Goal: Task Accomplishment & Management: Use online tool/utility

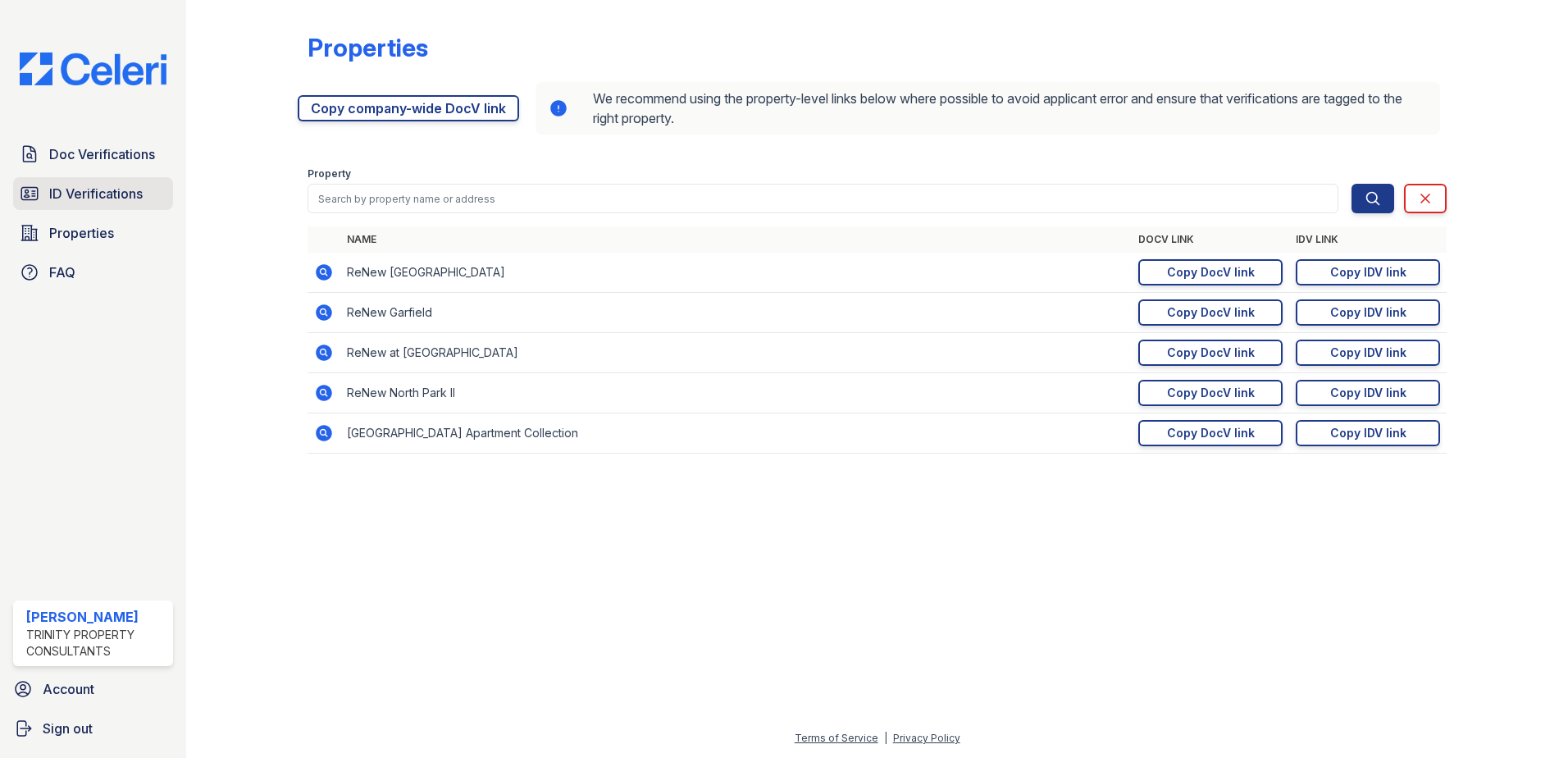
click at [75, 186] on span "ID Verifications" at bounding box center [96, 193] width 94 height 20
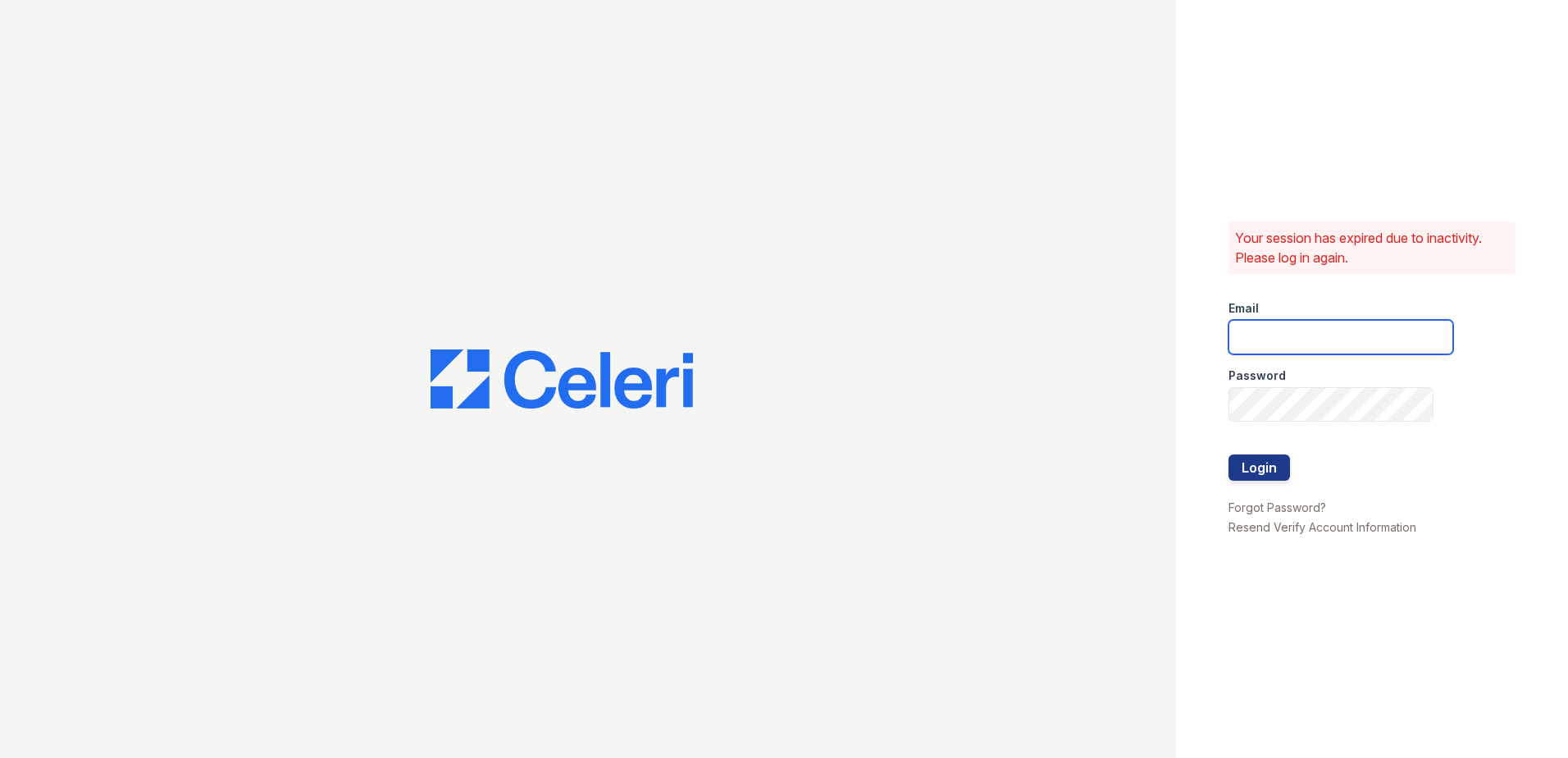
type input "[EMAIL_ADDRESS][DOMAIN_NAME]"
click at [1266, 459] on button "Login" at bounding box center [1259, 467] width 62 height 26
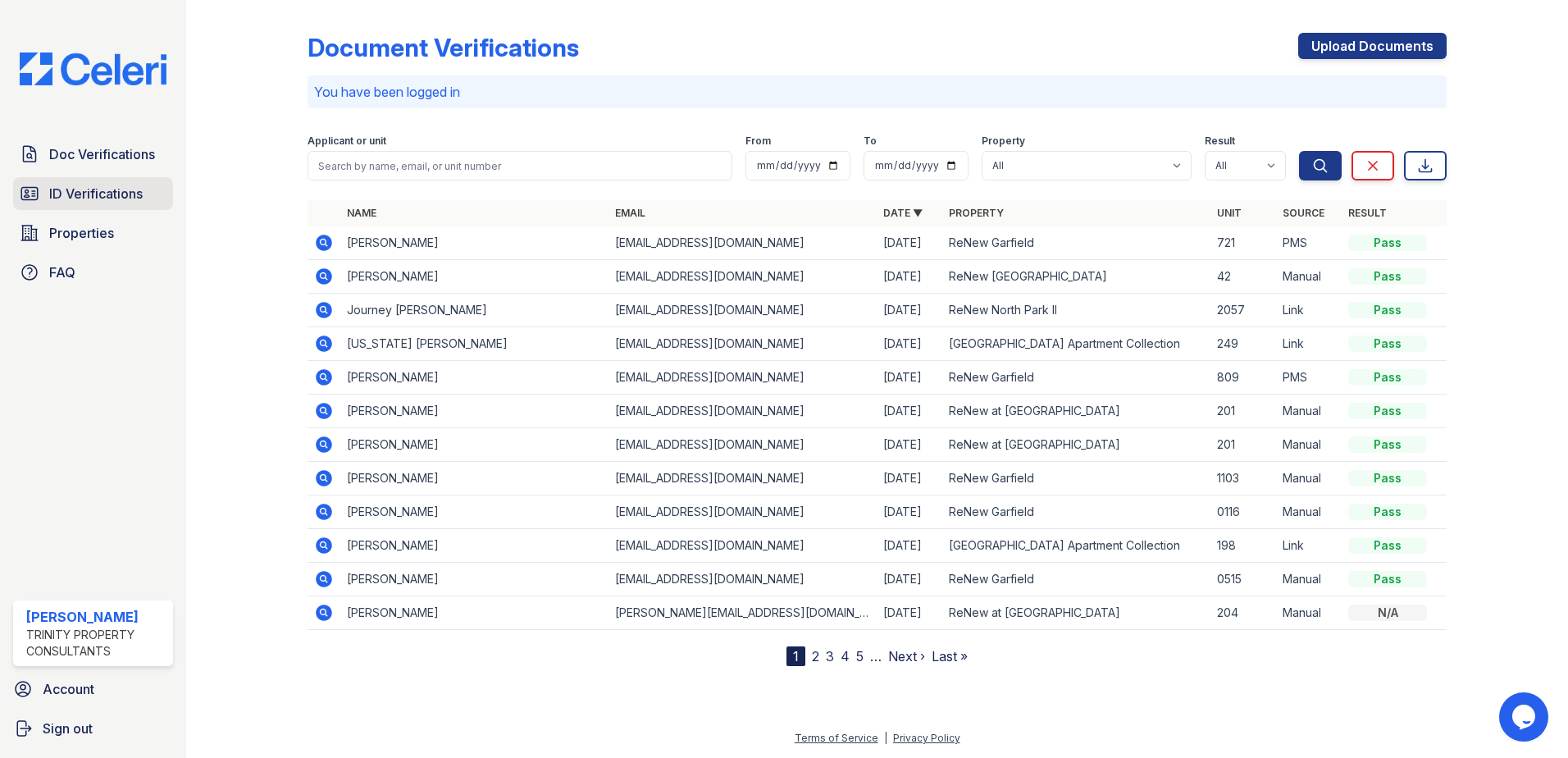
click at [87, 205] on link "ID Verifications" at bounding box center [93, 193] width 160 height 33
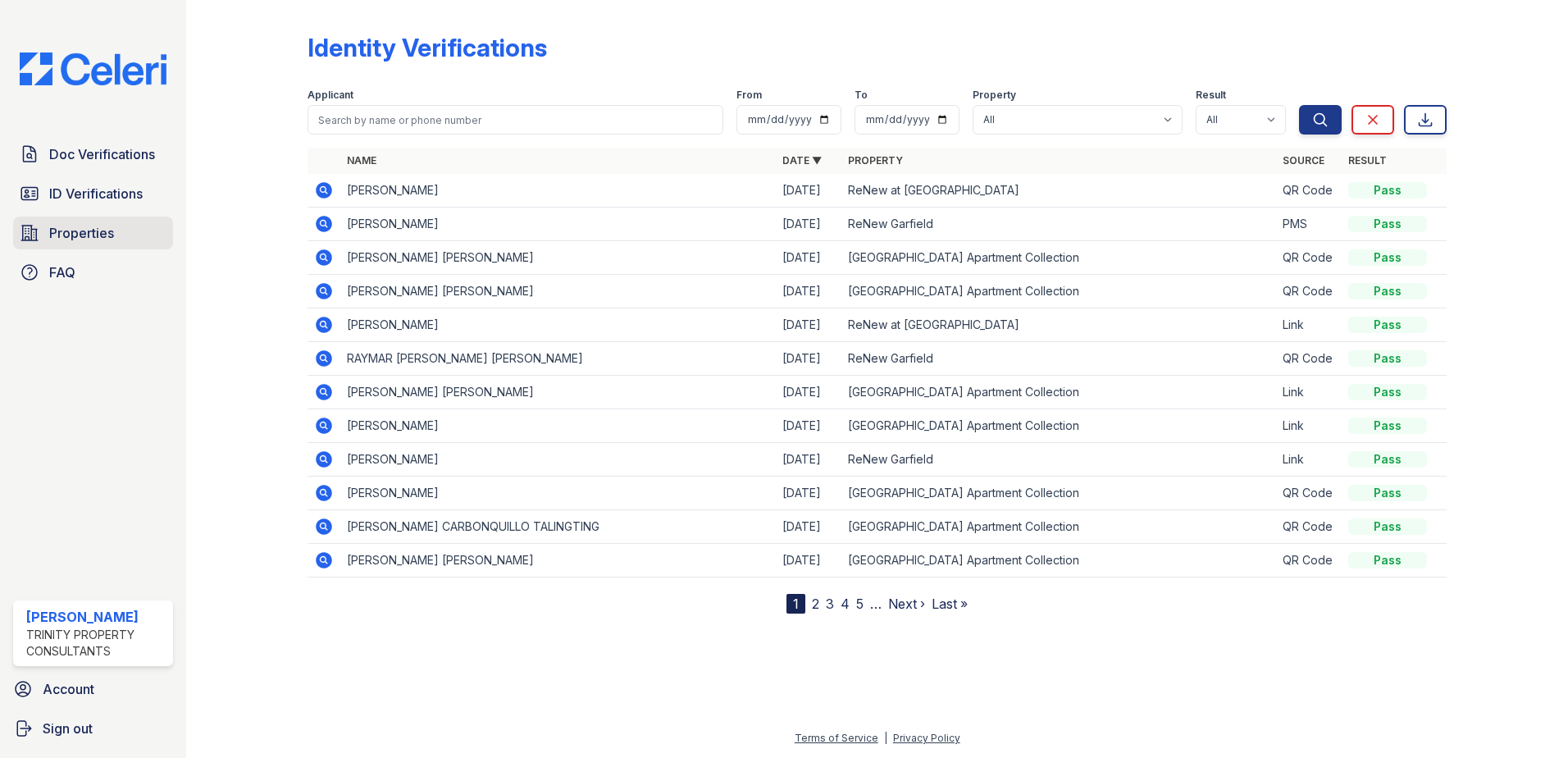
click at [83, 230] on span "Properties" at bounding box center [82, 232] width 65 height 20
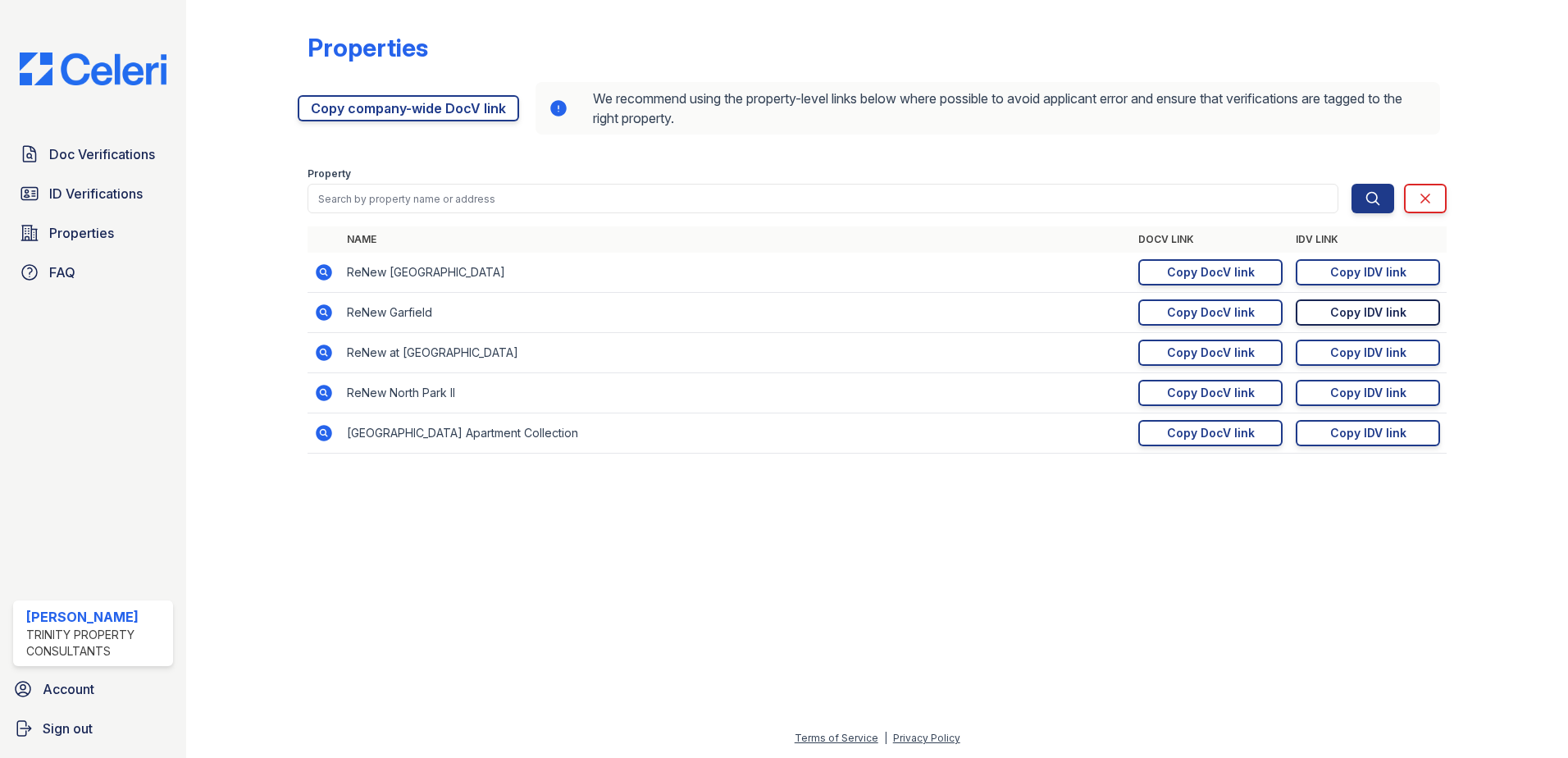
click at [1367, 306] on div "Copy IDV link" at bounding box center [1369, 312] width 76 height 16
click at [1232, 316] on div "Copy DocV link" at bounding box center [1211, 312] width 88 height 16
